Goal: Information Seeking & Learning: Learn about a topic

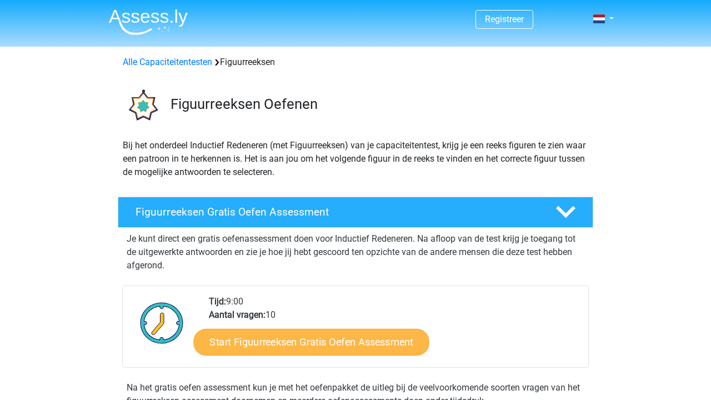
click at [254, 342] on link "Start Figuurreeksen Gratis Oefen Assessment" at bounding box center [312, 341] width 236 height 27
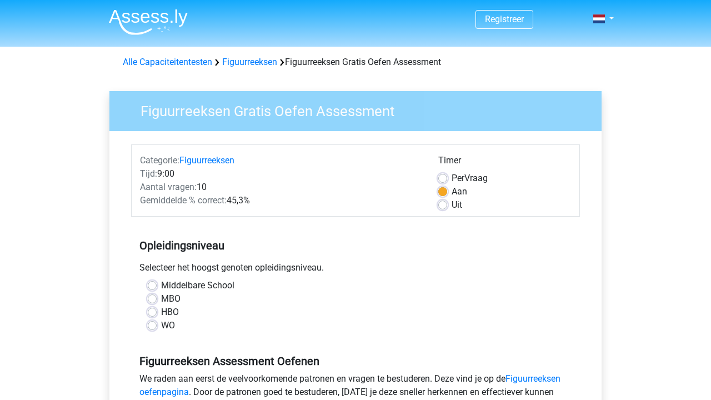
click at [161, 324] on label "WO" at bounding box center [168, 325] width 14 height 13
click at [156, 324] on input "WO" at bounding box center [152, 324] width 9 height 11
radio input "true"
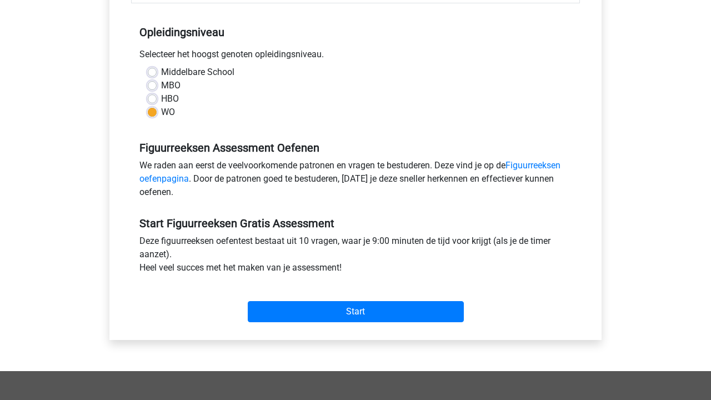
scroll to position [212, 0]
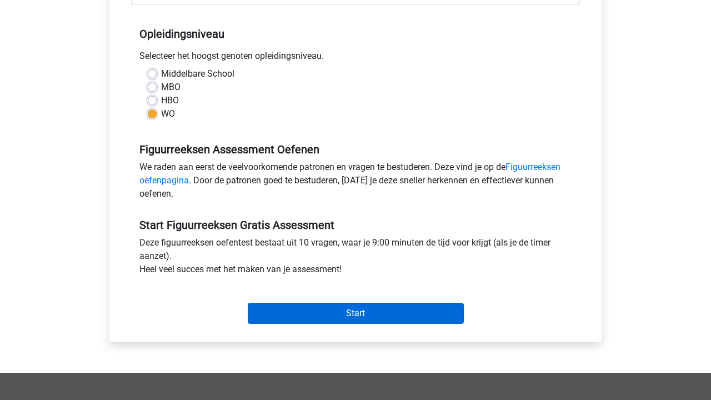
click at [346, 310] on input "Start" at bounding box center [356, 313] width 216 height 21
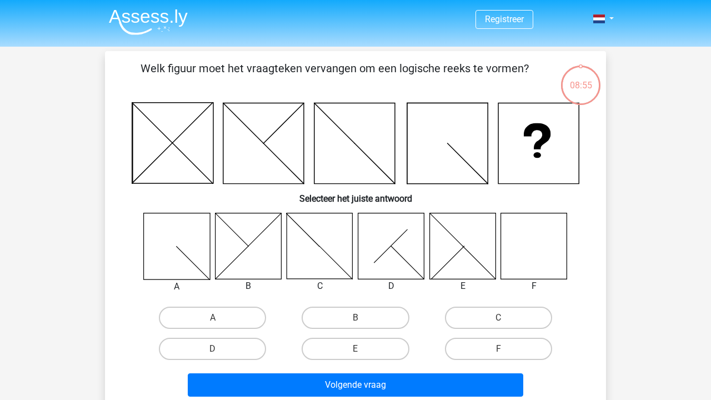
click at [551, 261] on icon at bounding box center [534, 246] width 66 height 66
click at [511, 352] on label "F" at bounding box center [498, 349] width 107 height 22
click at [506, 352] on input "F" at bounding box center [501, 352] width 7 height 7
radio input "true"
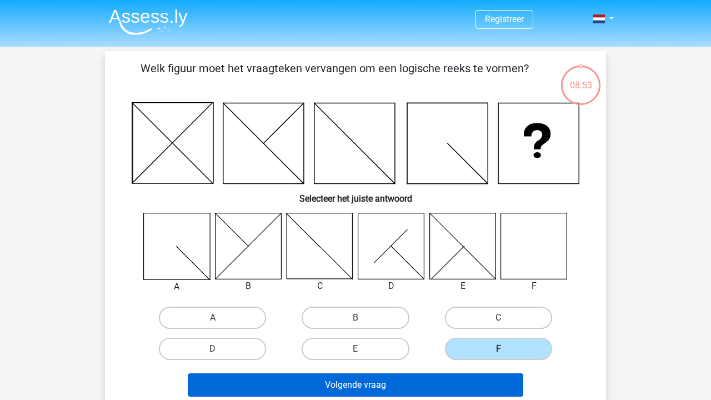
click at [476, 382] on button "Volgende vraag" at bounding box center [356, 384] width 336 height 23
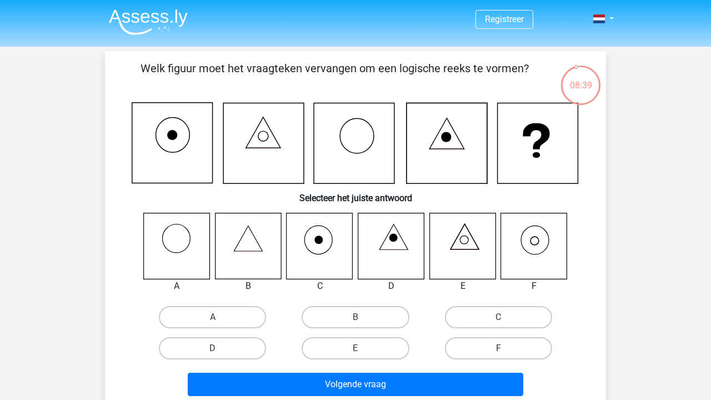
click at [533, 232] on icon at bounding box center [534, 246] width 66 height 66
click at [511, 347] on label "F" at bounding box center [498, 348] width 107 height 22
click at [506, 348] on input "F" at bounding box center [501, 351] width 7 height 7
radio input "true"
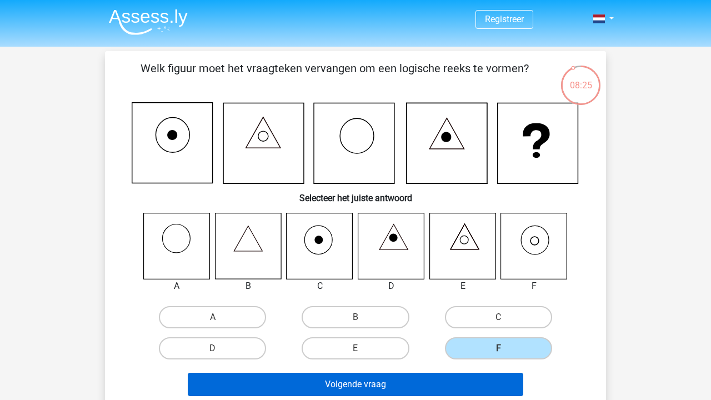
click at [432, 381] on button "Volgende vraag" at bounding box center [356, 384] width 336 height 23
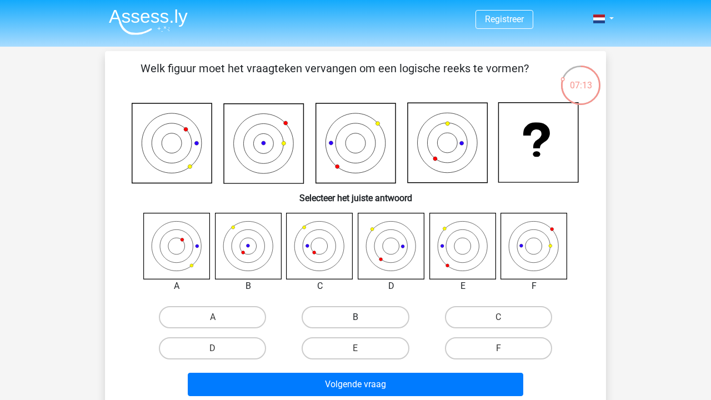
click at [361, 315] on label "B" at bounding box center [355, 317] width 107 height 22
click at [361, 317] on input "B" at bounding box center [359, 320] width 7 height 7
radio input "true"
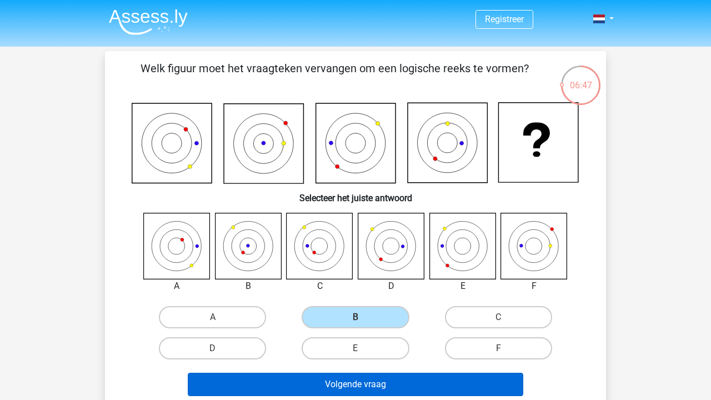
click at [383, 378] on button "Volgende vraag" at bounding box center [356, 384] width 336 height 23
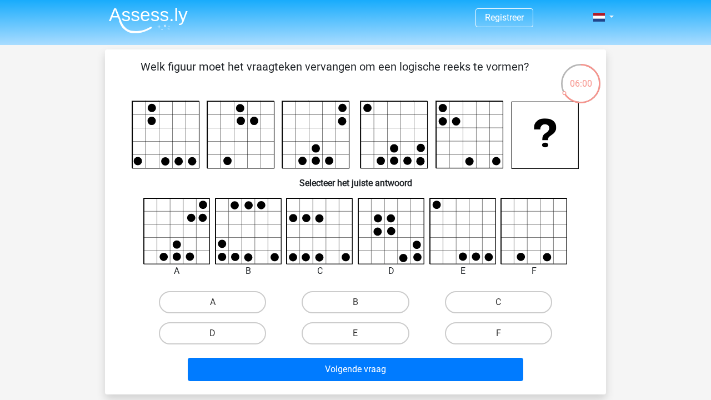
scroll to position [2, 0]
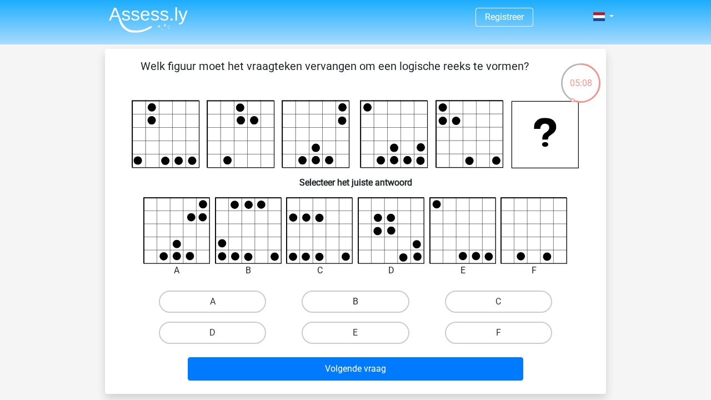
click at [323, 295] on label "B" at bounding box center [355, 302] width 107 height 22
click at [356, 302] on input "B" at bounding box center [359, 305] width 7 height 7
radio input "true"
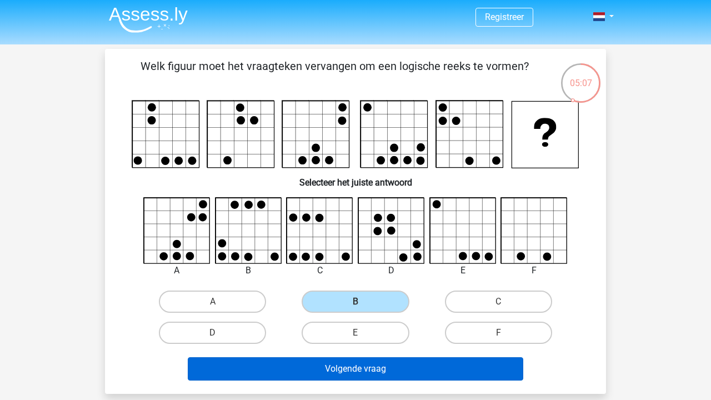
click at [354, 375] on button "Volgende vraag" at bounding box center [356, 368] width 336 height 23
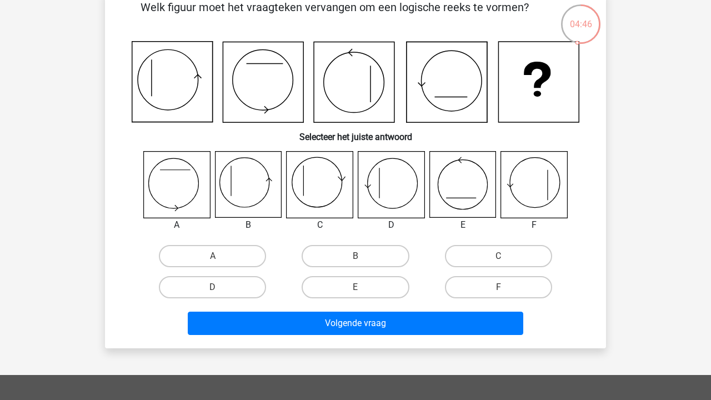
scroll to position [62, 0]
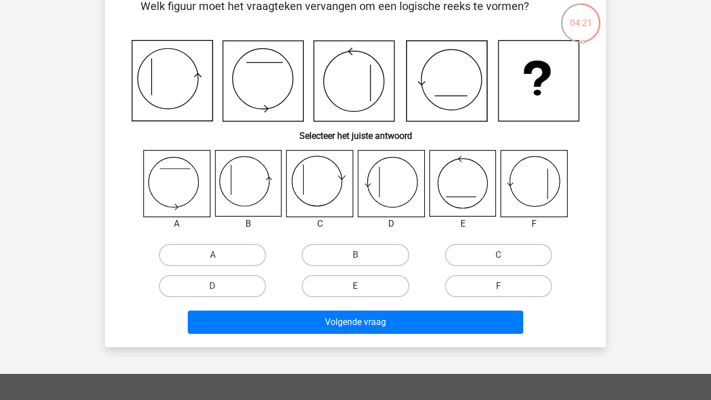
click at [338, 192] on icon at bounding box center [320, 184] width 66 height 66
click at [488, 244] on label "C" at bounding box center [498, 255] width 107 height 22
click at [498, 255] on input "C" at bounding box center [501, 258] width 7 height 7
radio input "true"
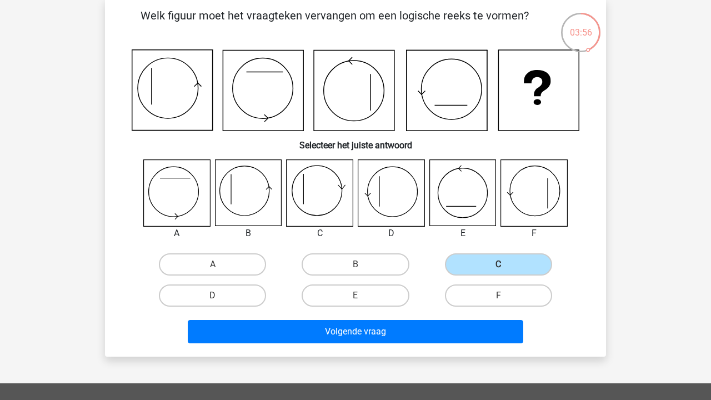
scroll to position [51, 0]
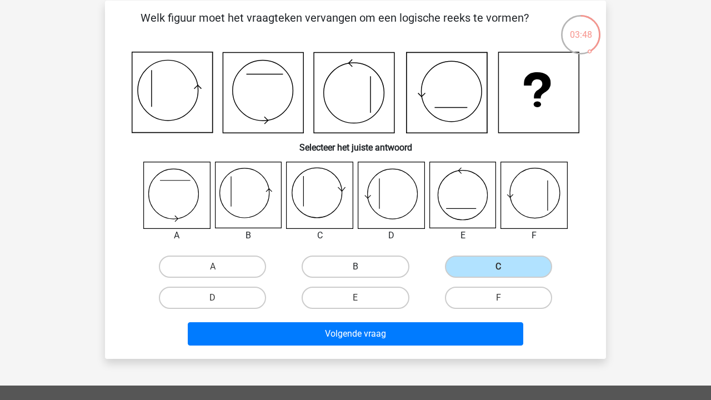
click at [366, 262] on label "B" at bounding box center [355, 267] width 107 height 22
click at [363, 267] on input "B" at bounding box center [359, 270] width 7 height 7
radio input "true"
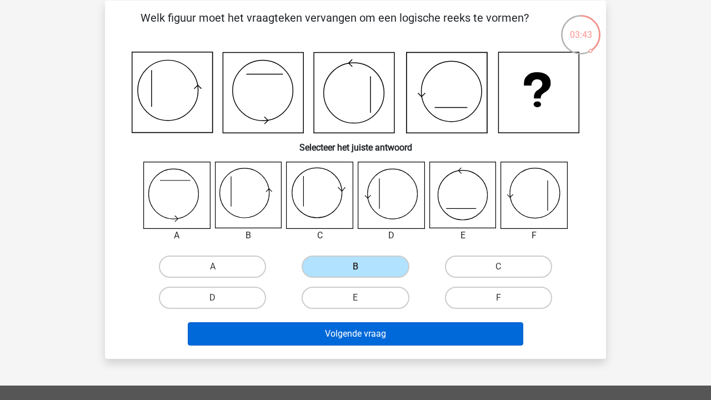
click at [408, 332] on button "Volgende vraag" at bounding box center [356, 333] width 336 height 23
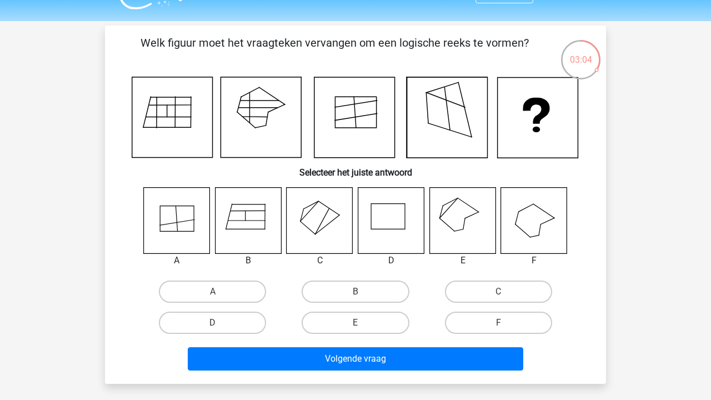
scroll to position [25, 0]
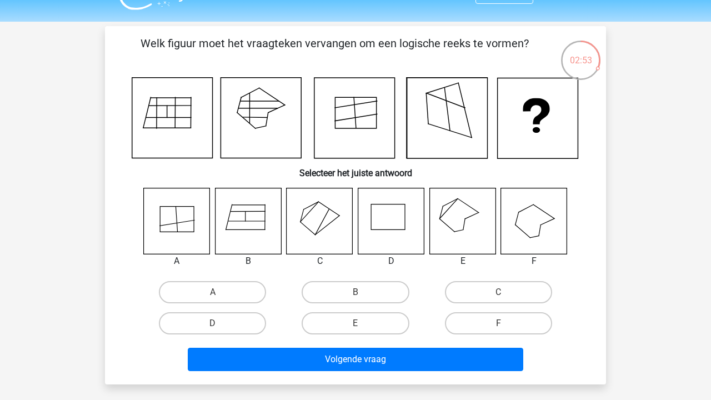
click at [328, 223] on icon at bounding box center [320, 221] width 66 height 66
click at [495, 290] on label "C" at bounding box center [498, 292] width 107 height 22
click at [498, 292] on input "C" at bounding box center [501, 295] width 7 height 7
radio input "true"
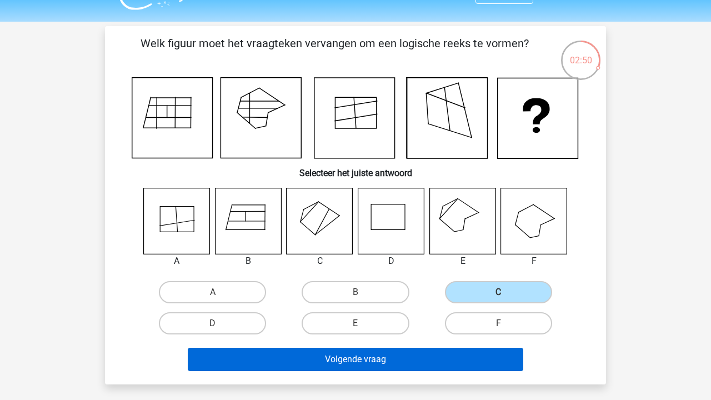
click at [381, 363] on button "Volgende vraag" at bounding box center [356, 359] width 336 height 23
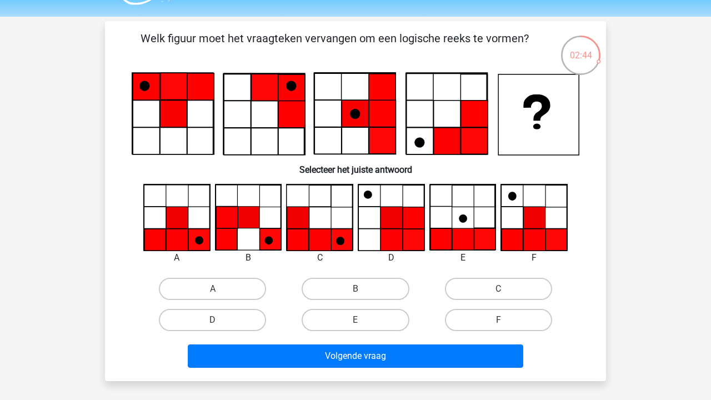
scroll to position [28, 0]
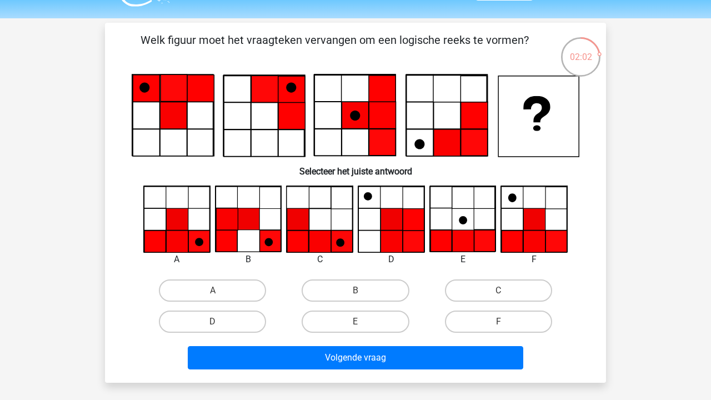
click at [502, 322] on input "F" at bounding box center [501, 325] width 7 height 7
radio input "true"
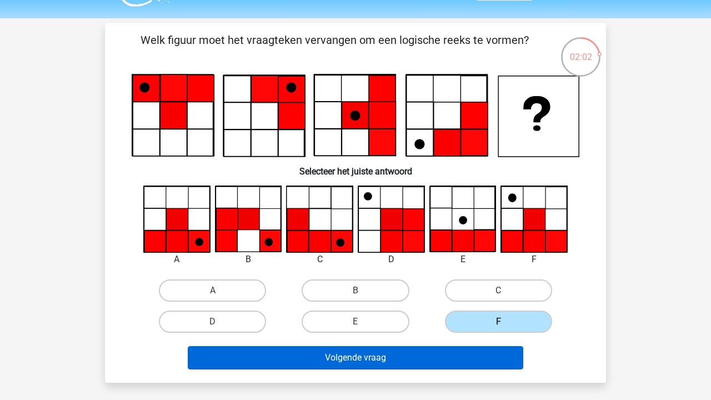
click at [485, 354] on button "Volgende vraag" at bounding box center [356, 357] width 336 height 23
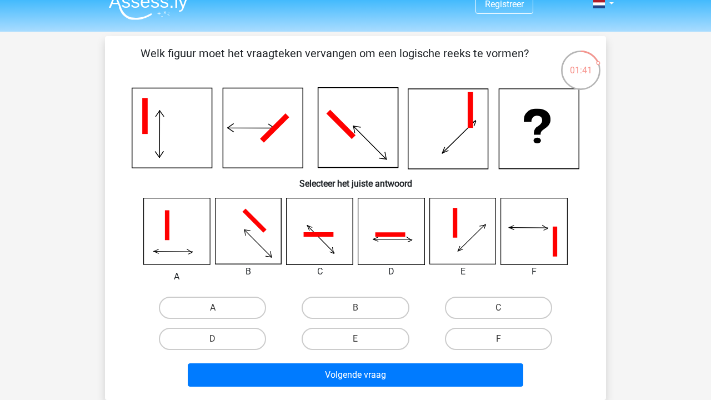
scroll to position [18, 0]
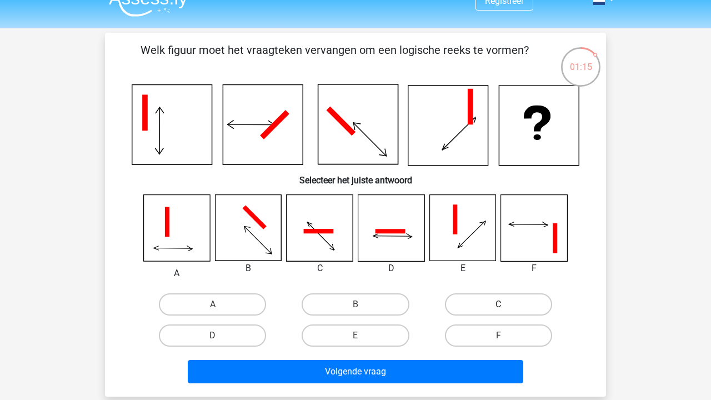
click at [527, 306] on label "C" at bounding box center [498, 304] width 107 height 22
click at [506, 306] on input "C" at bounding box center [501, 308] width 7 height 7
radio input "true"
click at [198, 337] on label "D" at bounding box center [212, 336] width 107 height 22
click at [213, 337] on input "D" at bounding box center [216, 339] width 7 height 7
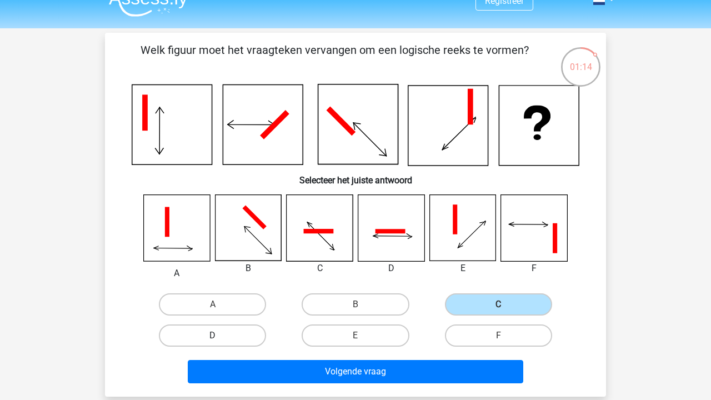
radio input "true"
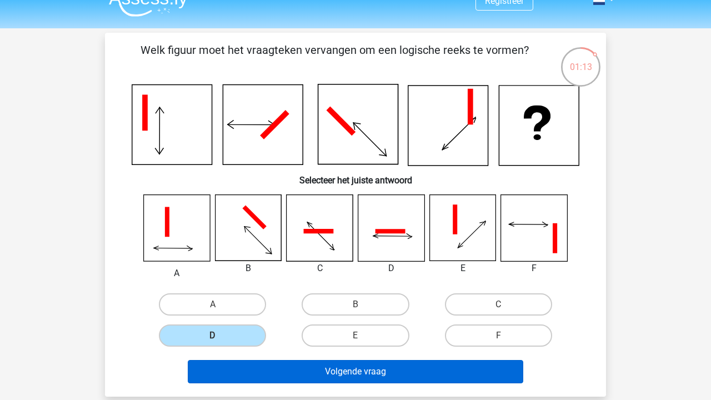
click at [298, 367] on button "Volgende vraag" at bounding box center [356, 371] width 336 height 23
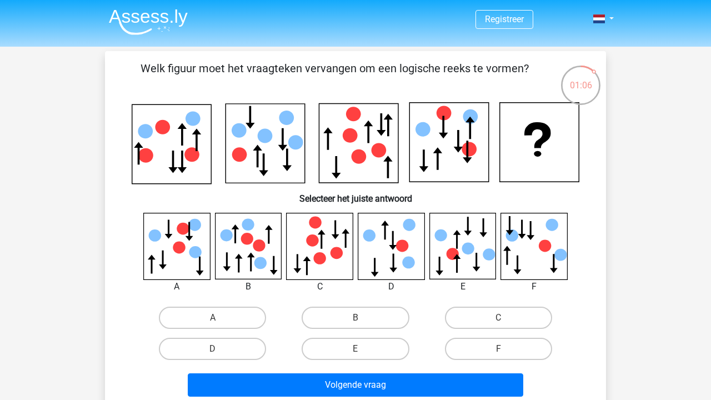
scroll to position [0, 0]
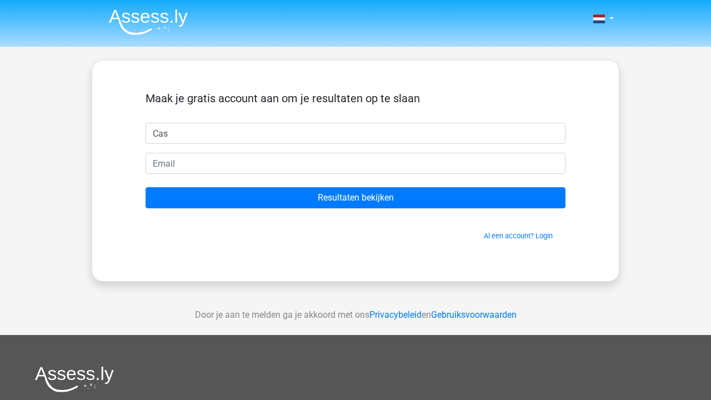
type input "Cas"
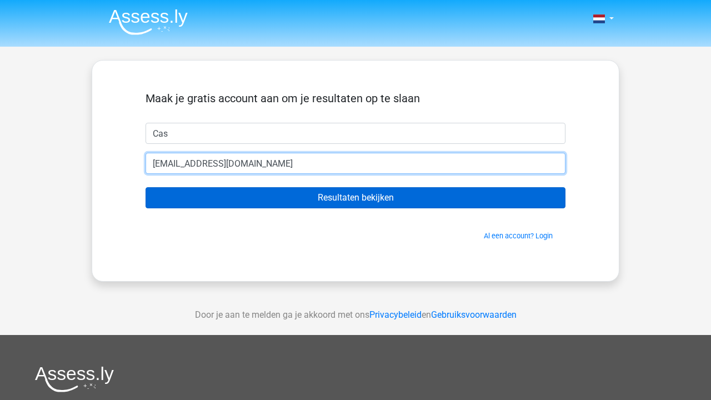
type input "cpjvandam@gmail.com"
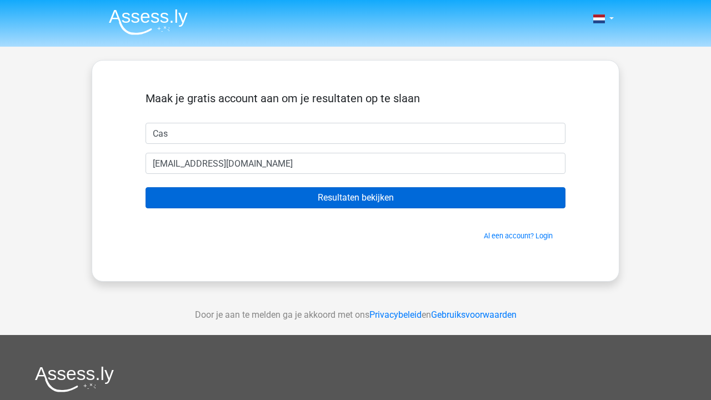
click at [407, 202] on input "Resultaten bekijken" at bounding box center [356, 197] width 420 height 21
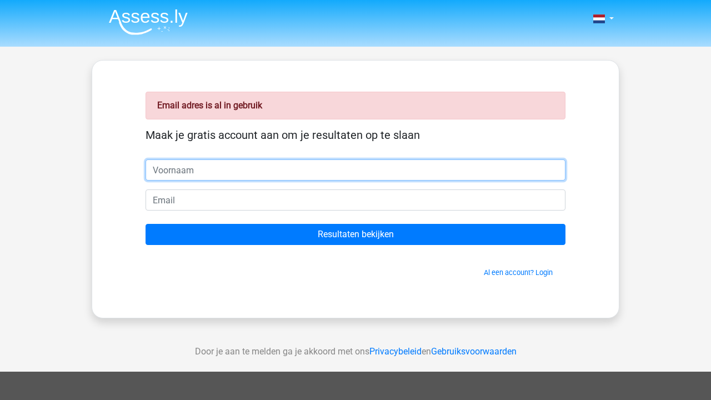
click at [221, 172] on input "text" at bounding box center [356, 169] width 420 height 21
type input "cas"
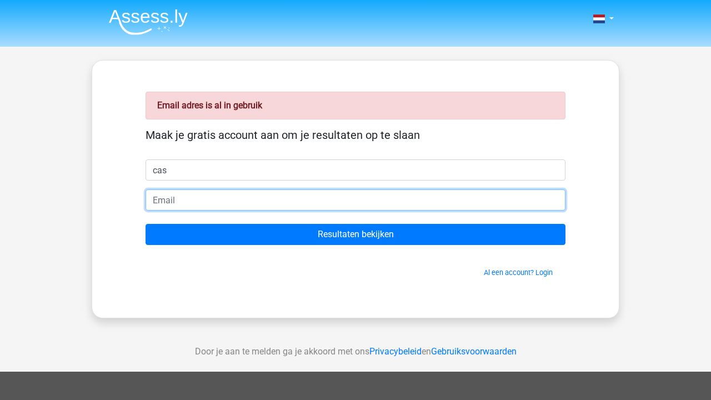
click at [207, 206] on input "email" at bounding box center [356, 199] width 420 height 21
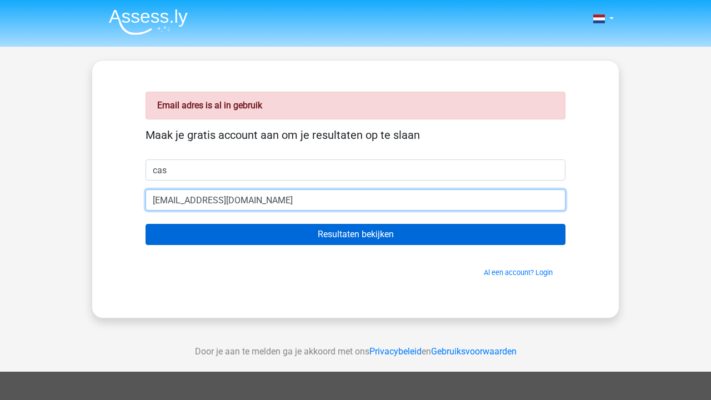
type input "[EMAIL_ADDRESS][DOMAIN_NAME]"
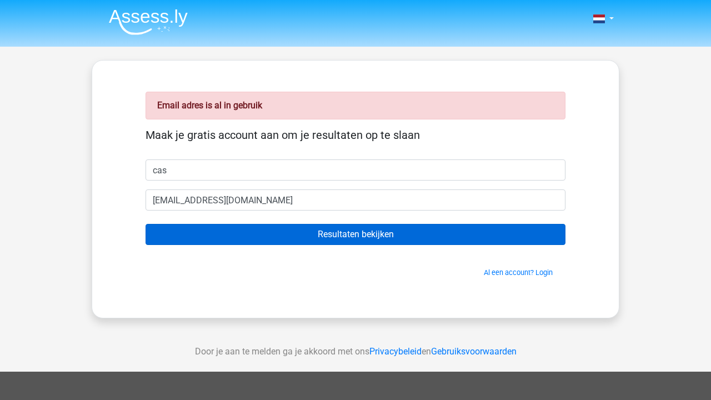
click at [330, 237] on input "Resultaten bekijken" at bounding box center [356, 234] width 420 height 21
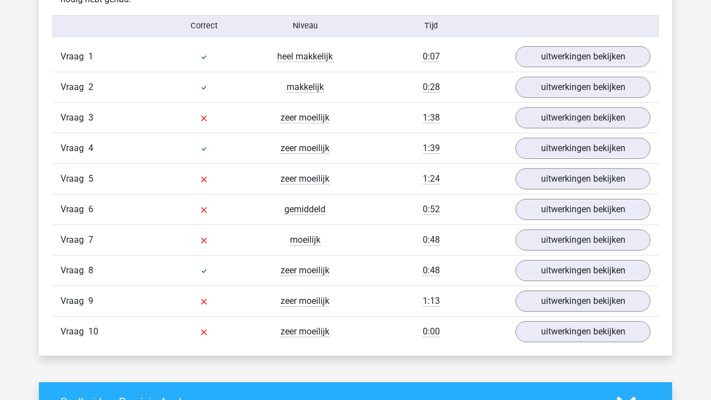
scroll to position [912, 0]
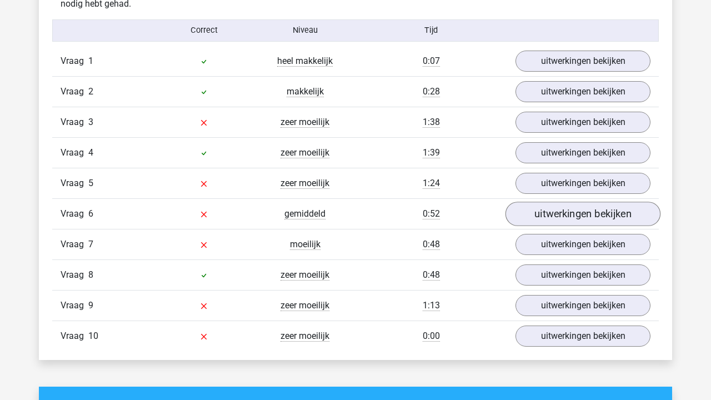
click at [573, 217] on link "uitwerkingen bekijken" at bounding box center [583, 214] width 155 height 24
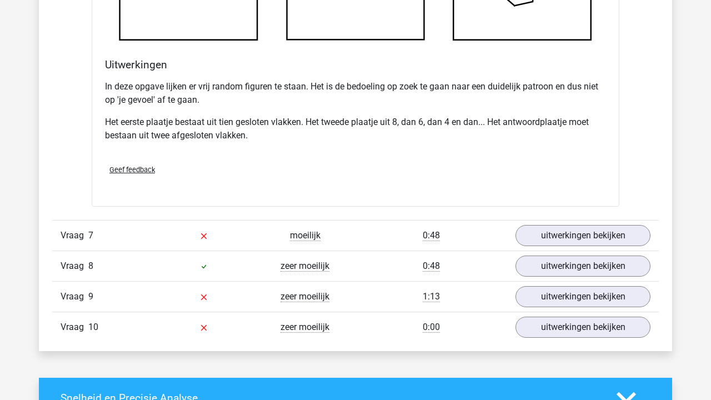
scroll to position [1593, 0]
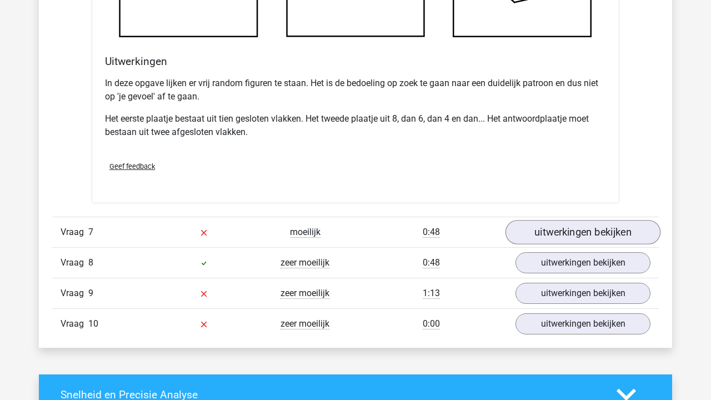
click at [560, 227] on link "uitwerkingen bekijken" at bounding box center [583, 232] width 155 height 24
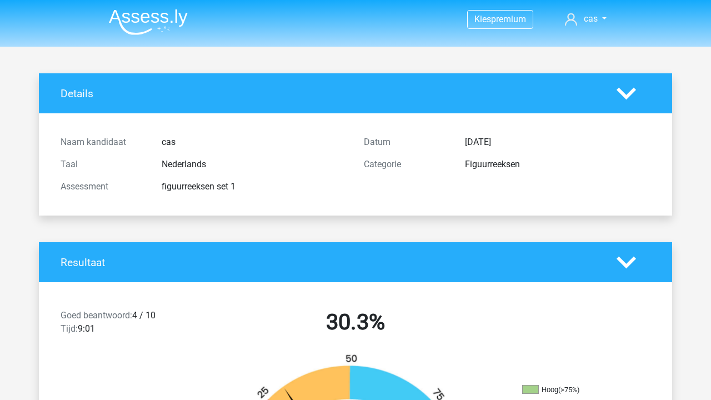
scroll to position [0, 0]
